Goal: Navigation & Orientation: Find specific page/section

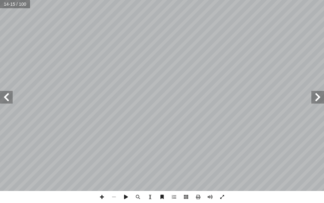
click at [319, 100] on span at bounding box center [317, 97] width 13 height 13
click at [7, 98] on span at bounding box center [6, 97] width 13 height 13
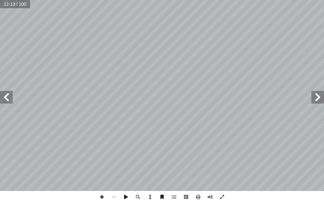
click at [321, 97] on span at bounding box center [317, 97] width 13 height 13
